Goal: Check status: Check status

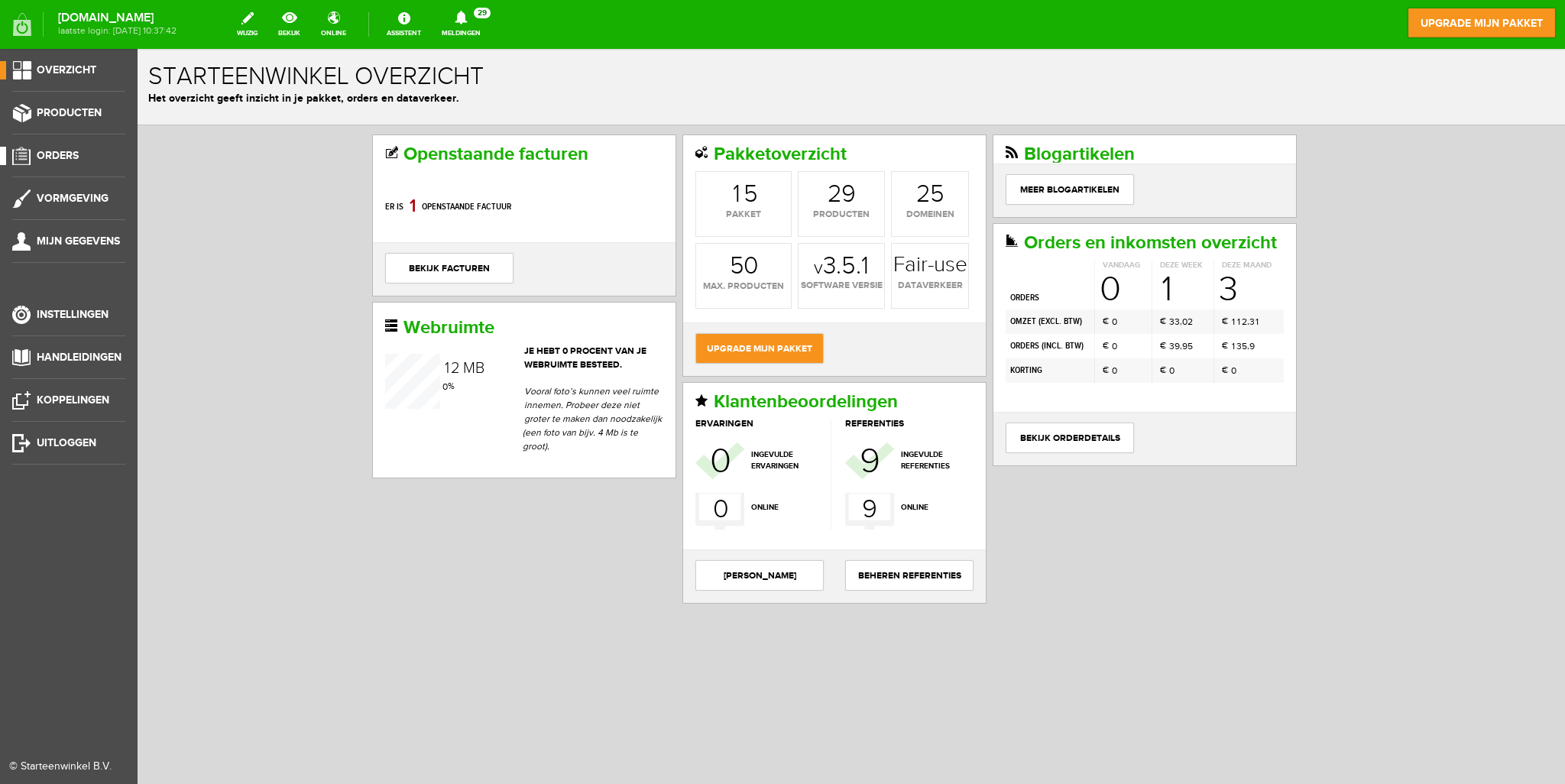
click at [70, 150] on span "Orders" at bounding box center [58, 156] width 42 height 13
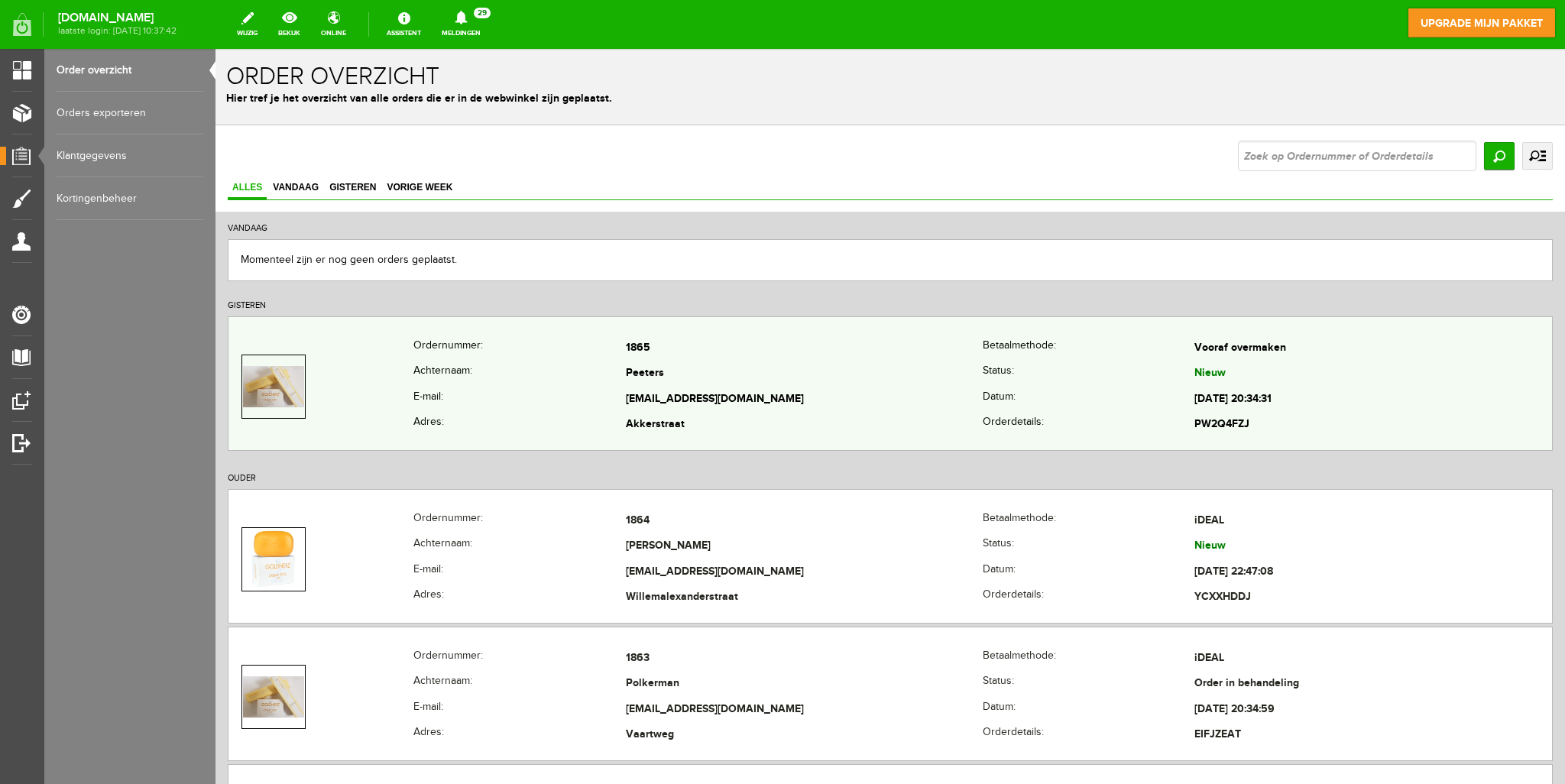
click at [744, 379] on td "Peeters" at bounding box center [805, 374] width 358 height 26
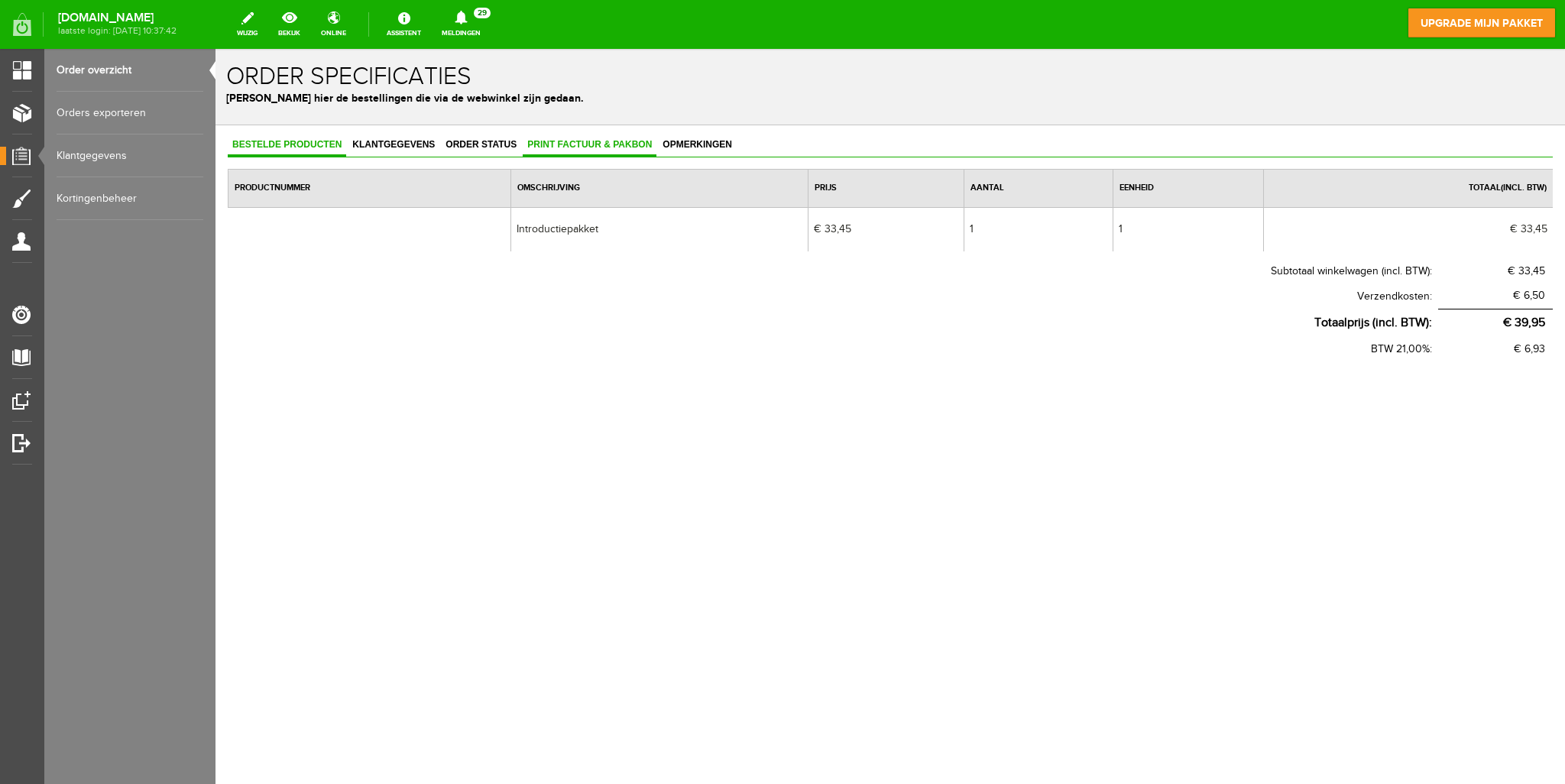
click at [559, 137] on link "Print factuur & pakbon" at bounding box center [589, 145] width 133 height 22
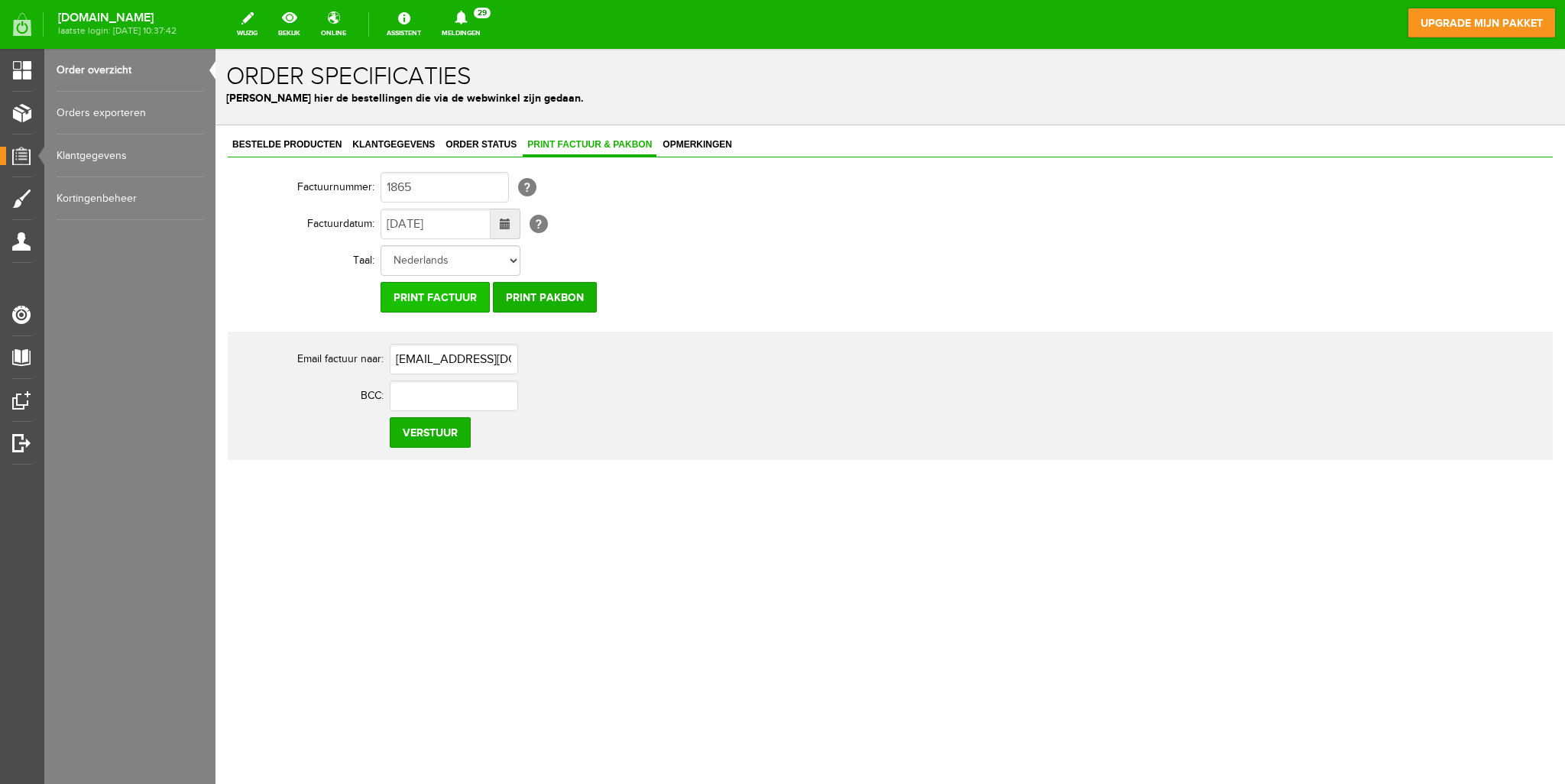
click at [431, 301] on input "Print factuur" at bounding box center [435, 297] width 109 height 30
click at [553, 299] on input "Print pakbon" at bounding box center [545, 297] width 104 height 30
click at [427, 303] on input "Print factuur" at bounding box center [435, 297] width 109 height 30
click at [492, 141] on span "Order status" at bounding box center [481, 144] width 80 height 10
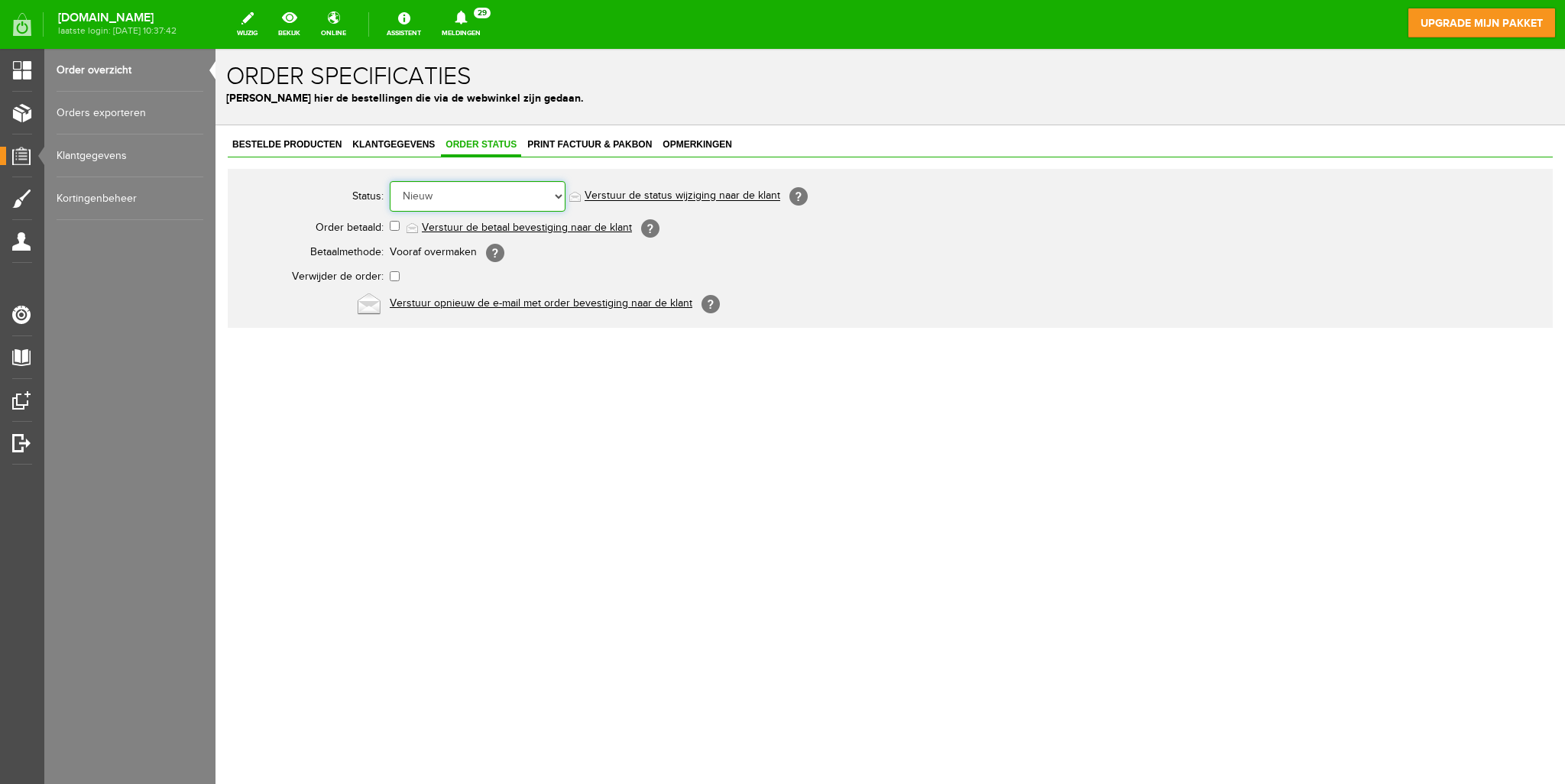
click at [538, 192] on select "Order niet afgerond Nieuw Order in behandeling Wacht op leverancier Wacht op be…" at bounding box center [478, 196] width 176 height 30
select select "2"
click at [390, 181] on select "Order niet afgerond Nieuw Order in behandeling Wacht op leverancier Wacht op be…" at bounding box center [478, 196] width 176 height 30
